Goal: Task Accomplishment & Management: Manage account settings

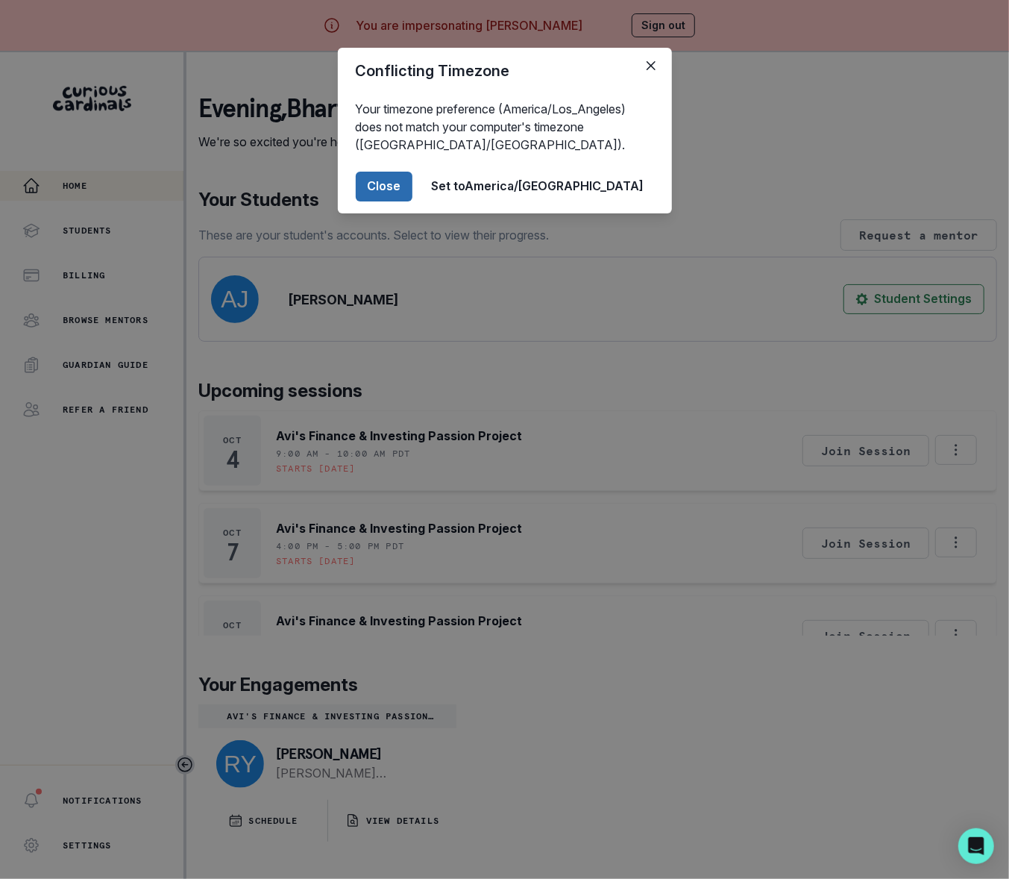
click at [413, 188] on button "Close" at bounding box center [384, 187] width 57 height 30
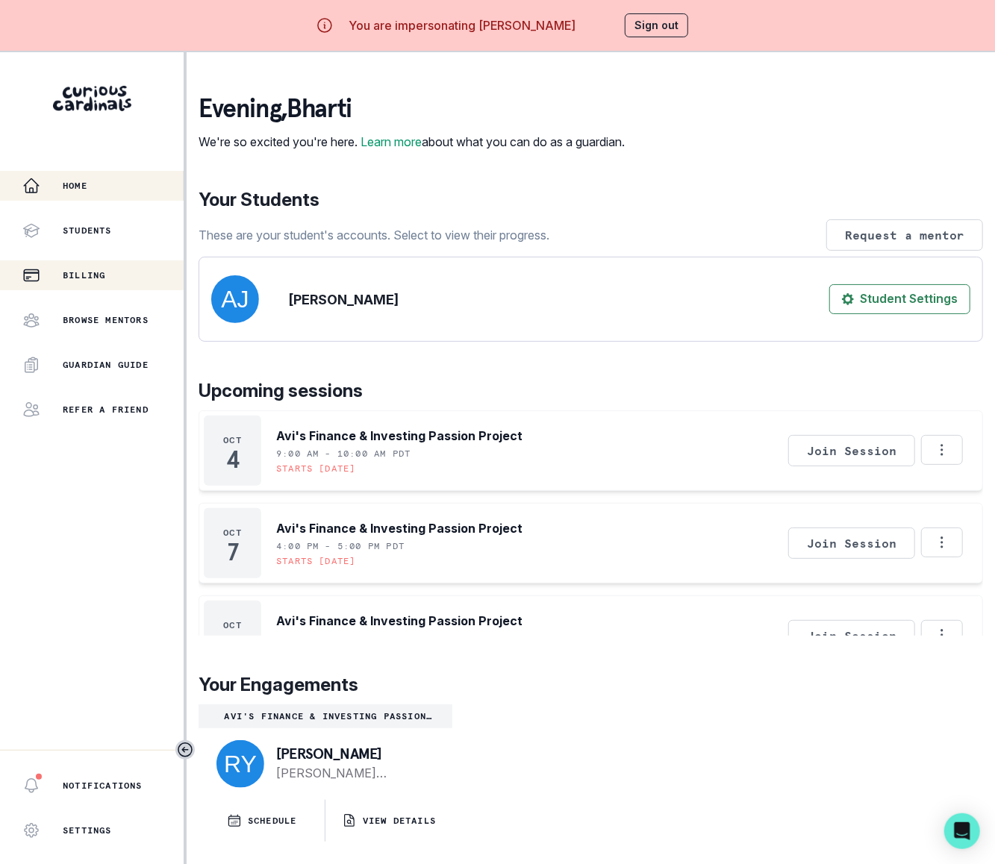
click at [87, 276] on p "Billing" at bounding box center [84, 275] width 43 height 12
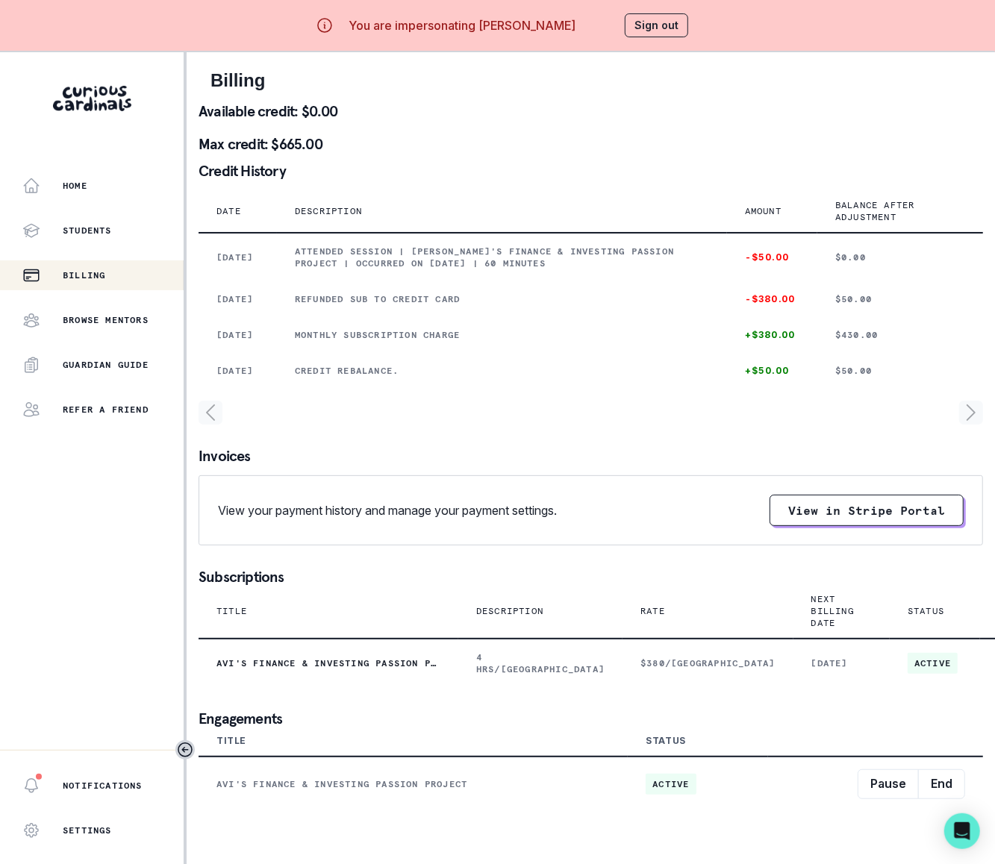
click at [983, 425] on icon "page right" at bounding box center [971, 413] width 24 height 24
click at [982, 425] on icon "page right" at bounding box center [971, 413] width 24 height 24
click at [204, 425] on icon "page left" at bounding box center [210, 413] width 24 height 24
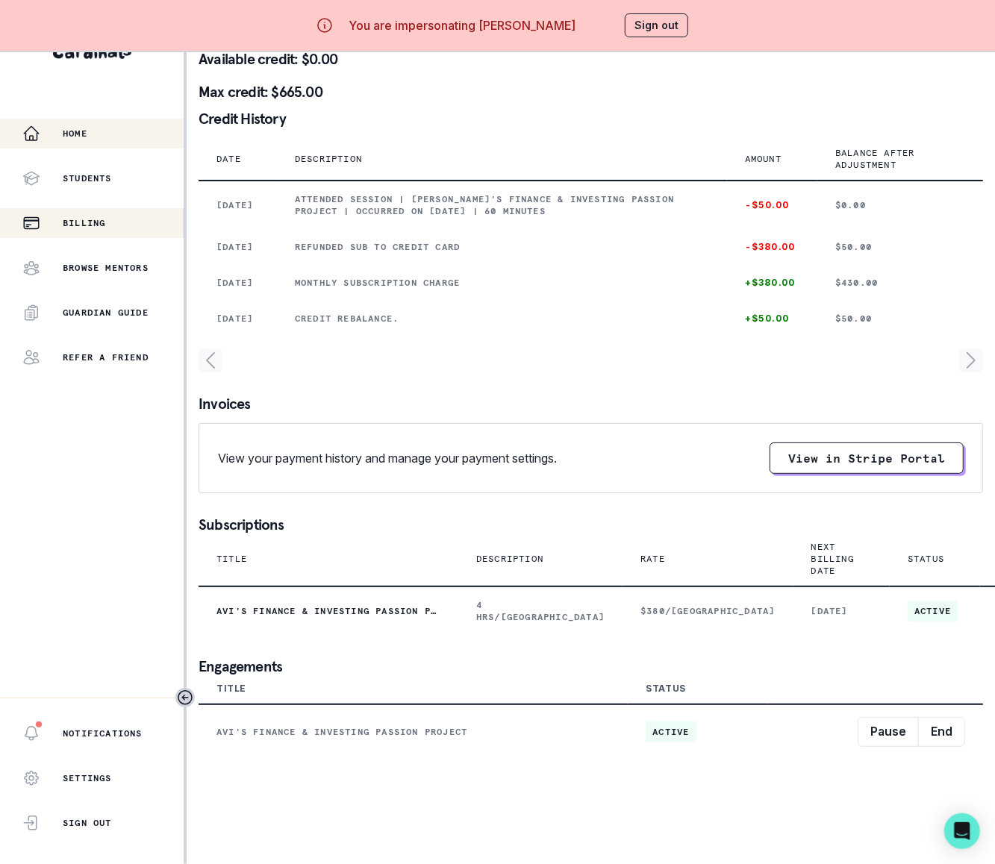
click at [85, 128] on p "Home" at bounding box center [75, 134] width 25 height 12
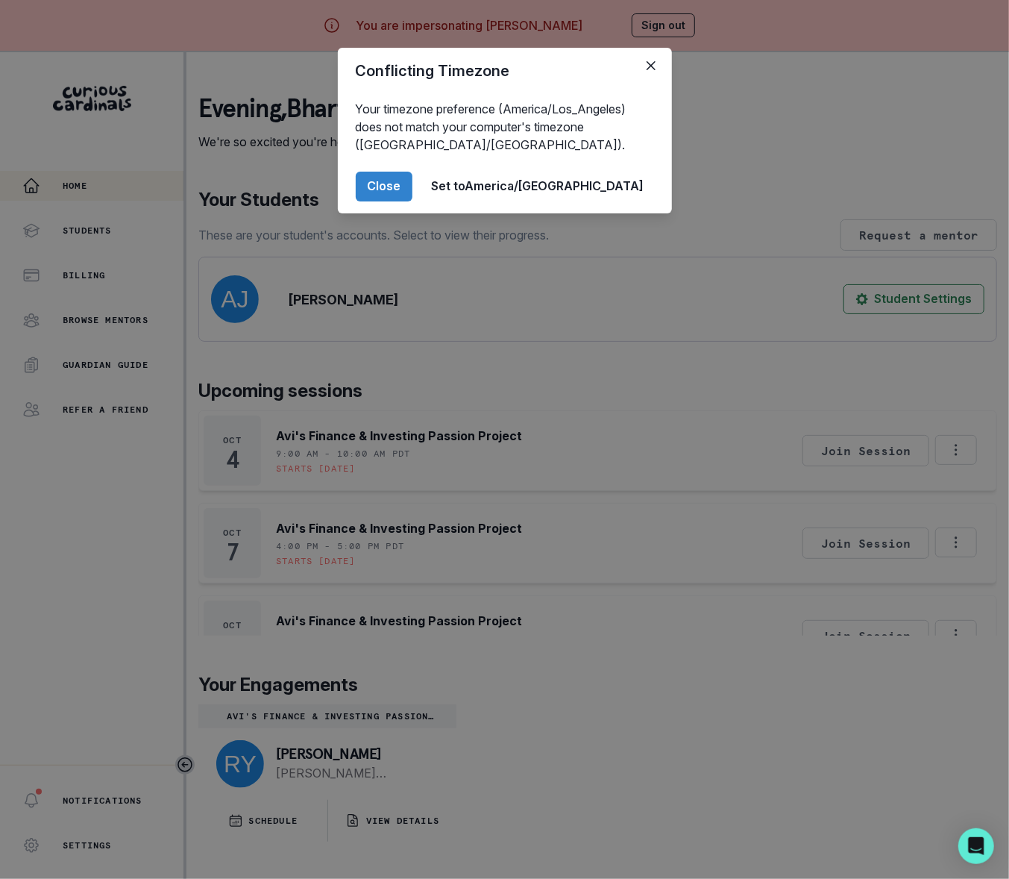
drag, startPoint x: 364, startPoint y: 774, endPoint x: 355, endPoint y: 773, distance: 9.1
click at [355, 773] on div "Conflicting Timezone Your timezone preference (America/Los_Angeles) does not ma…" at bounding box center [504, 439] width 1009 height 879
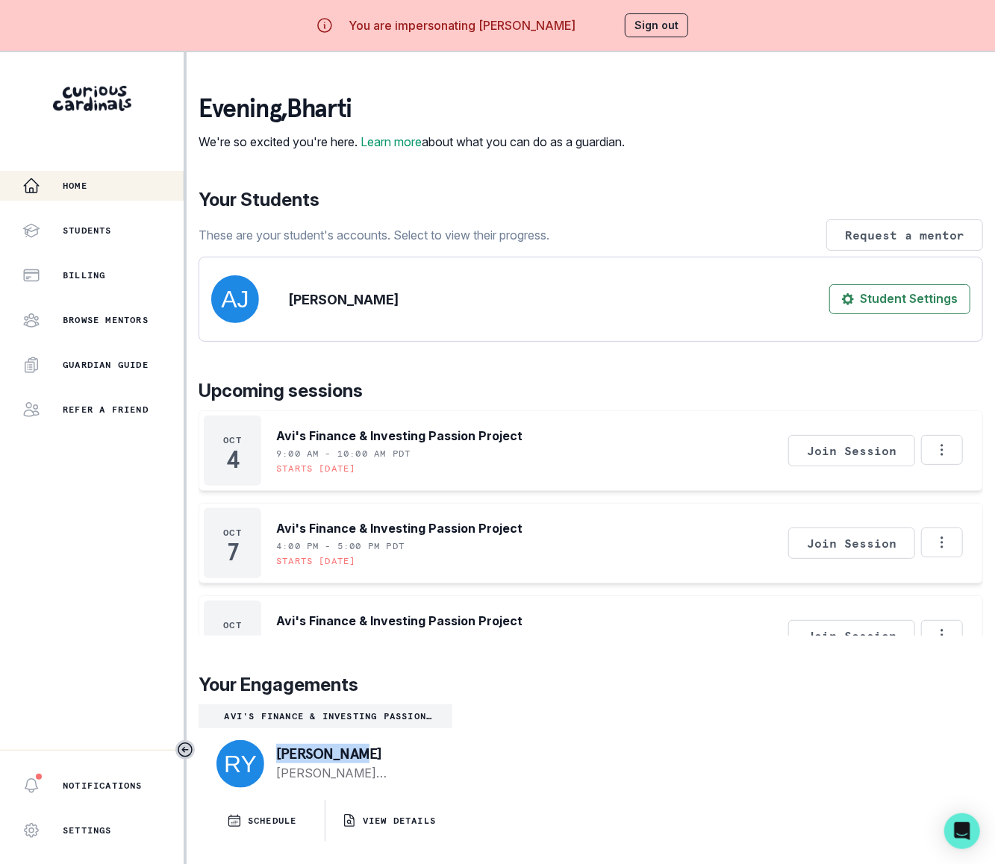
drag, startPoint x: 355, startPoint y: 773, endPoint x: 302, endPoint y: 768, distance: 53.2
click at [273, 774] on div "[PERSON_NAME] [PERSON_NAME][EMAIL_ADDRESS][DOMAIN_NAME]" at bounding box center [352, 764] width 164 height 36
copy p "[PERSON_NAME]"
click at [637, 22] on button "Sign out" at bounding box center [655, 25] width 63 height 24
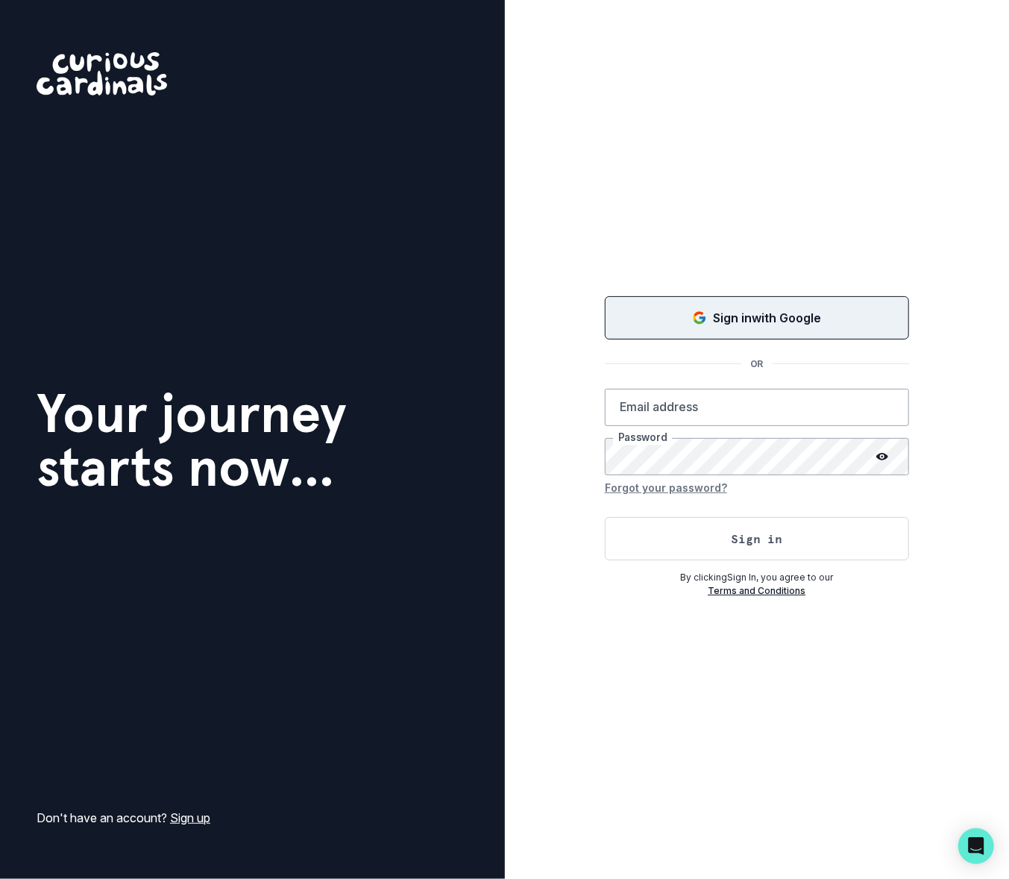
click at [749, 323] on p "Sign in with Google" at bounding box center [767, 318] width 108 height 18
